Goal: Task Accomplishment & Management: Manage account settings

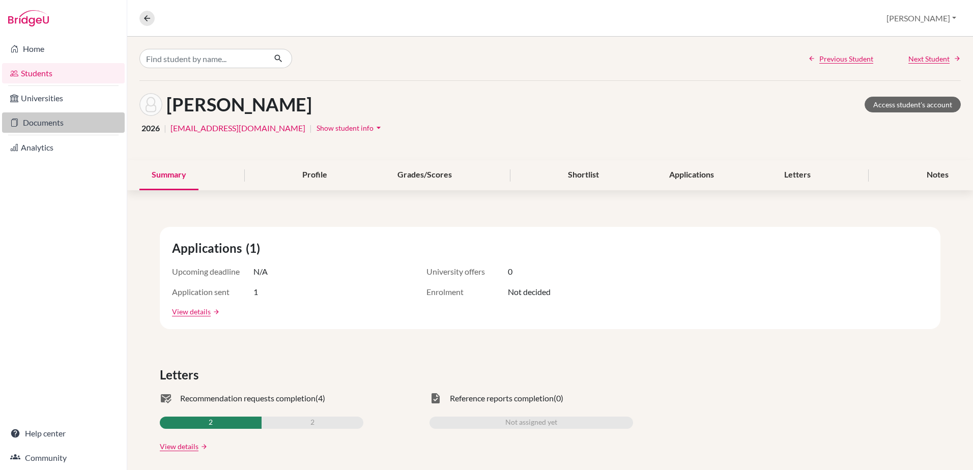
click at [39, 119] on link "Documents" at bounding box center [63, 122] width 123 height 20
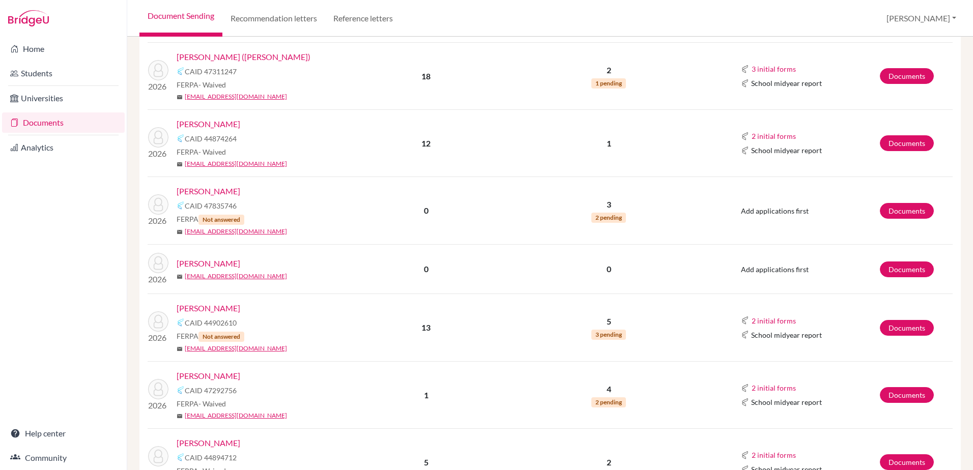
scroll to position [560, 0]
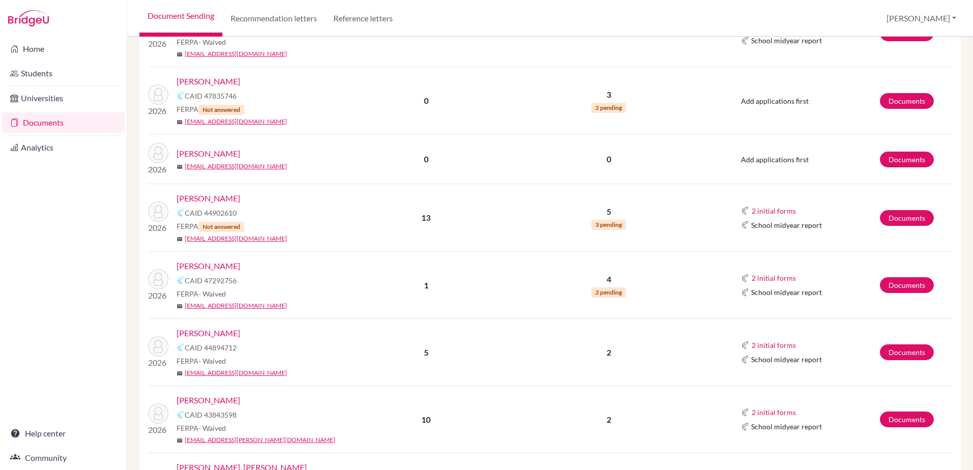
click at [204, 267] on link "[PERSON_NAME]" at bounding box center [209, 266] width 64 height 12
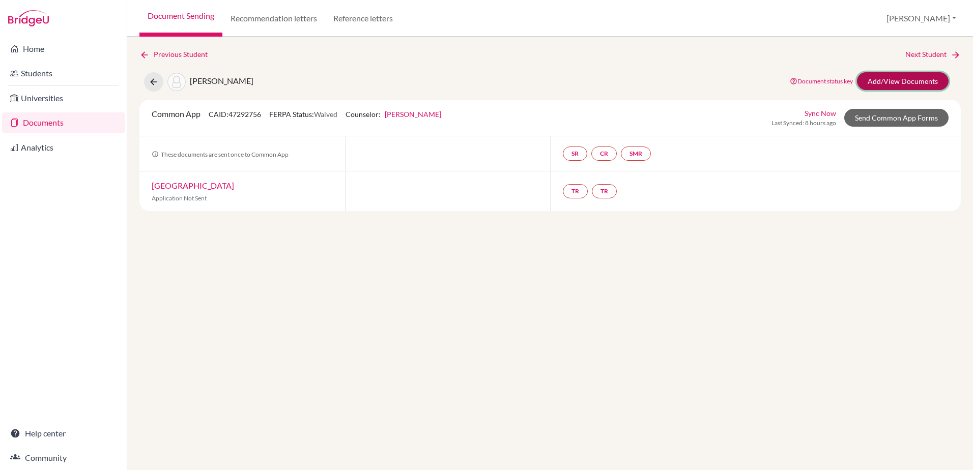
click at [889, 81] on link "Add/View Documents" at bounding box center [903, 81] width 92 height 18
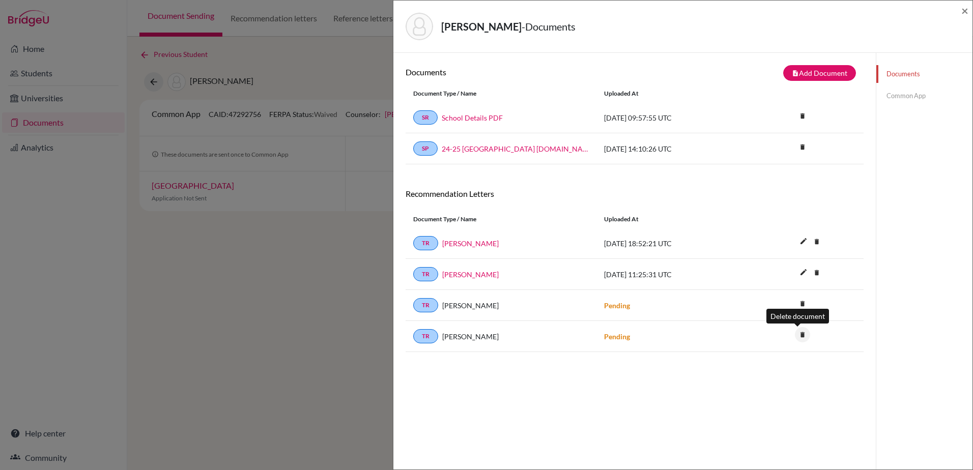
click at [795, 336] on icon "delete" at bounding box center [802, 334] width 15 height 15
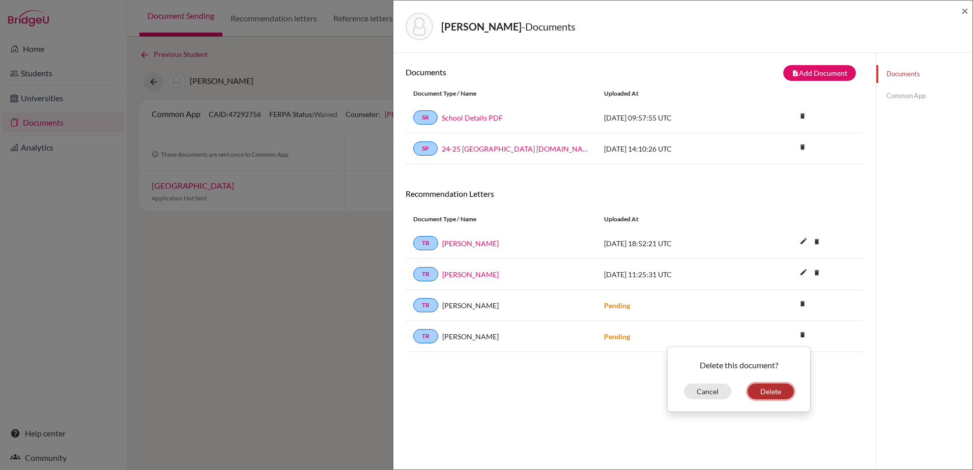
click at [761, 392] on button "Delete" at bounding box center [770, 392] width 46 height 16
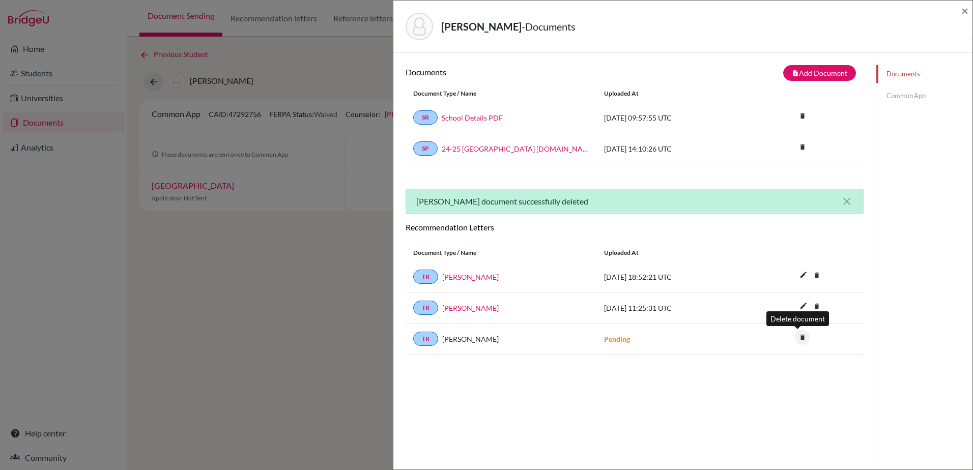
click at [798, 338] on icon "delete" at bounding box center [802, 337] width 15 height 15
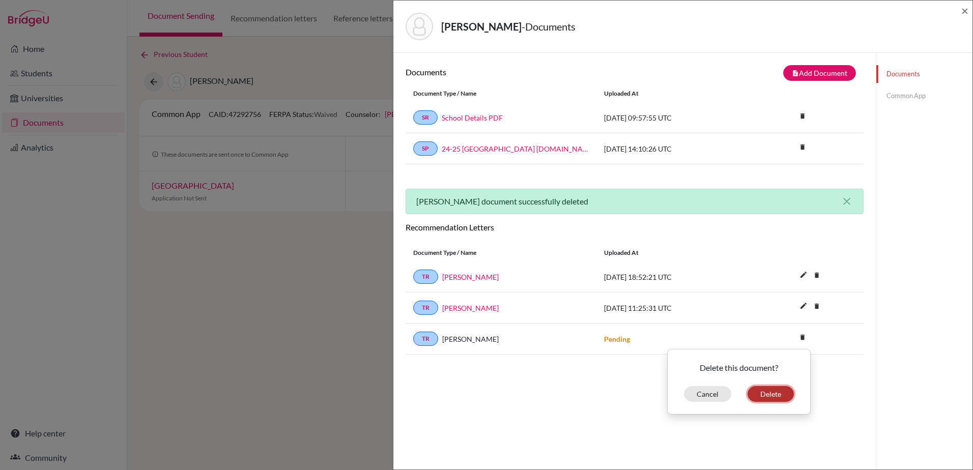
click at [760, 396] on button "Delete" at bounding box center [770, 394] width 46 height 16
